Goal: Find specific page/section: Find specific page/section

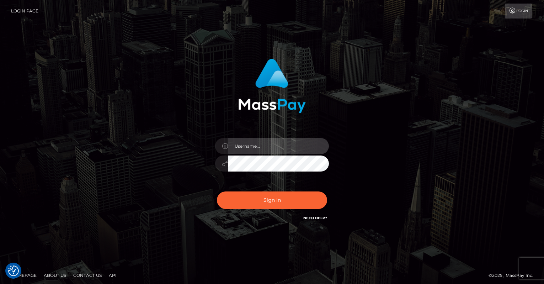
click at [264, 145] on input "text" at bounding box center [278, 146] width 101 height 16
type input "oli.fanvue"
click at [281, 143] on input "text" at bounding box center [278, 146] width 101 height 16
type input "oli.fanvue"
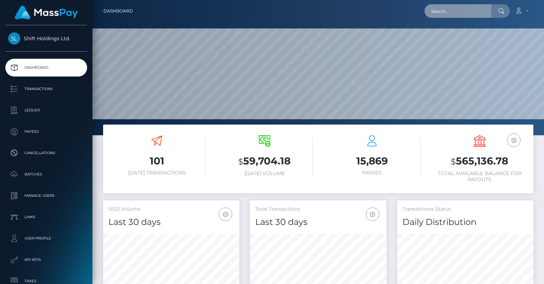
scroll to position [126, 136]
click at [455, 8] on input "text" at bounding box center [457, 11] width 67 height 14
paste input "shaunamulligan22@gmail.com"
type input "shaunamulligan22@gmail.com"
